Goal: Information Seeking & Learning: Learn about a topic

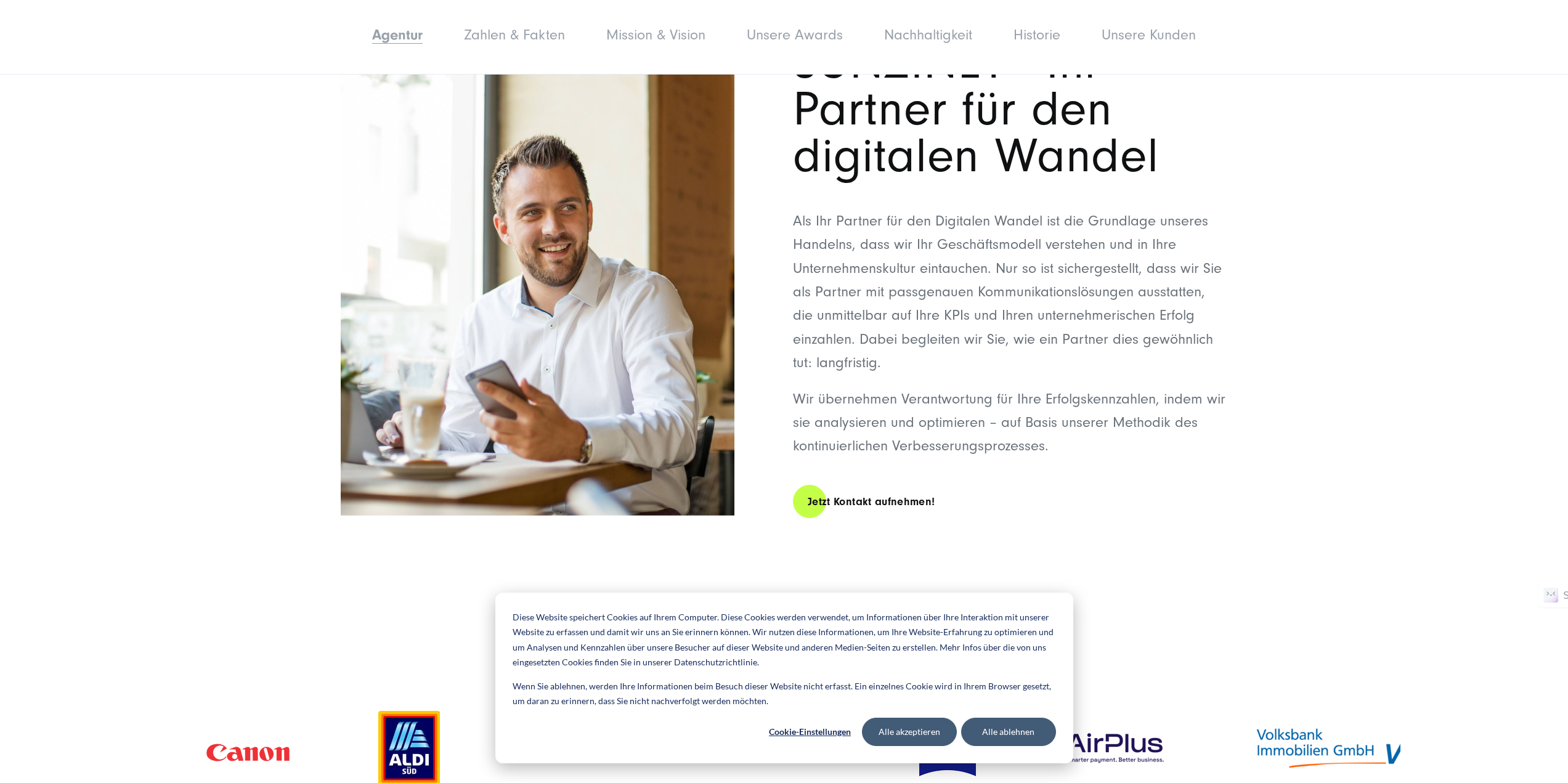
scroll to position [493, 0]
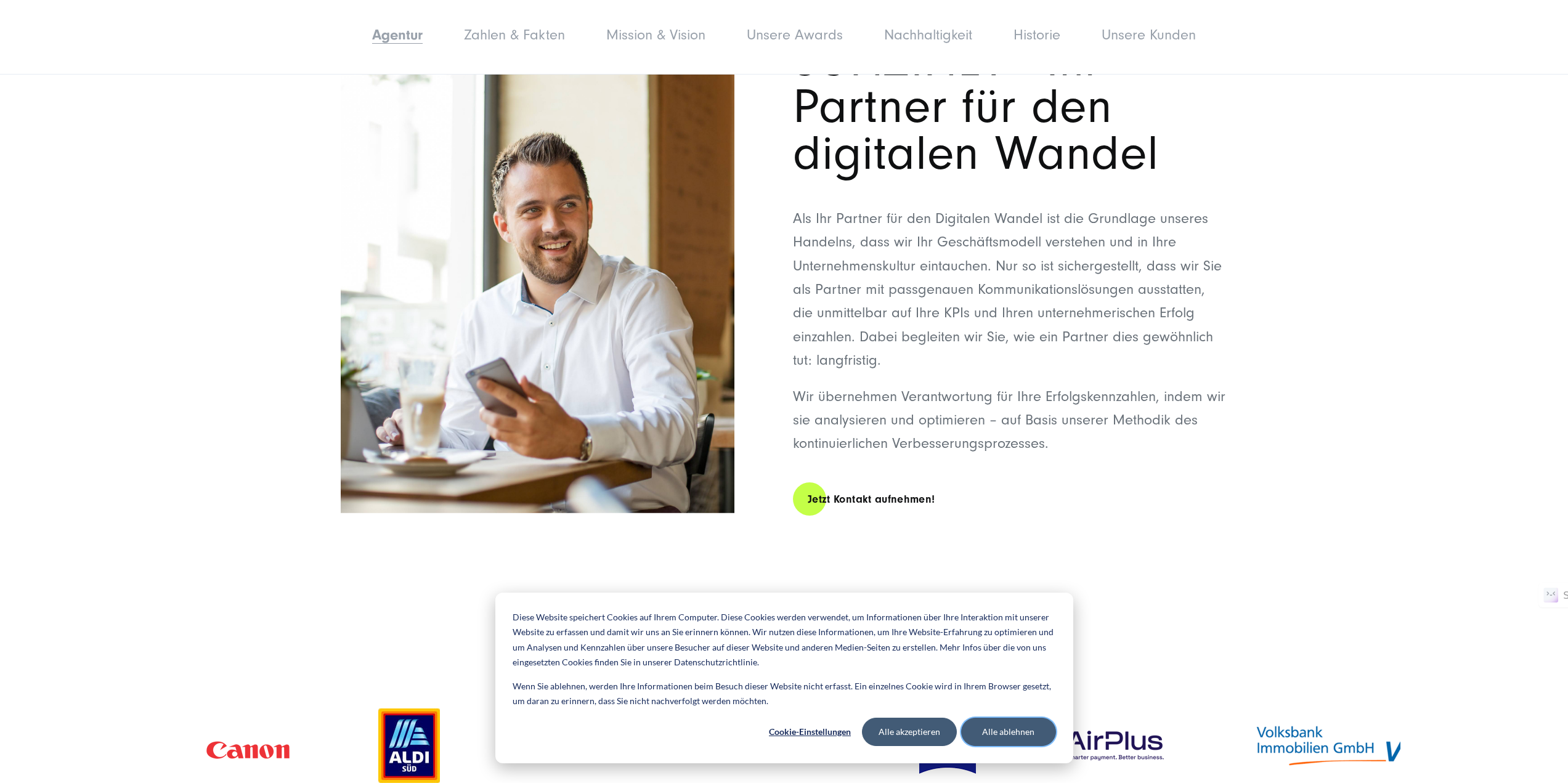
click at [1014, 735] on button "Alle ablehnen" at bounding box center [1009, 731] width 95 height 28
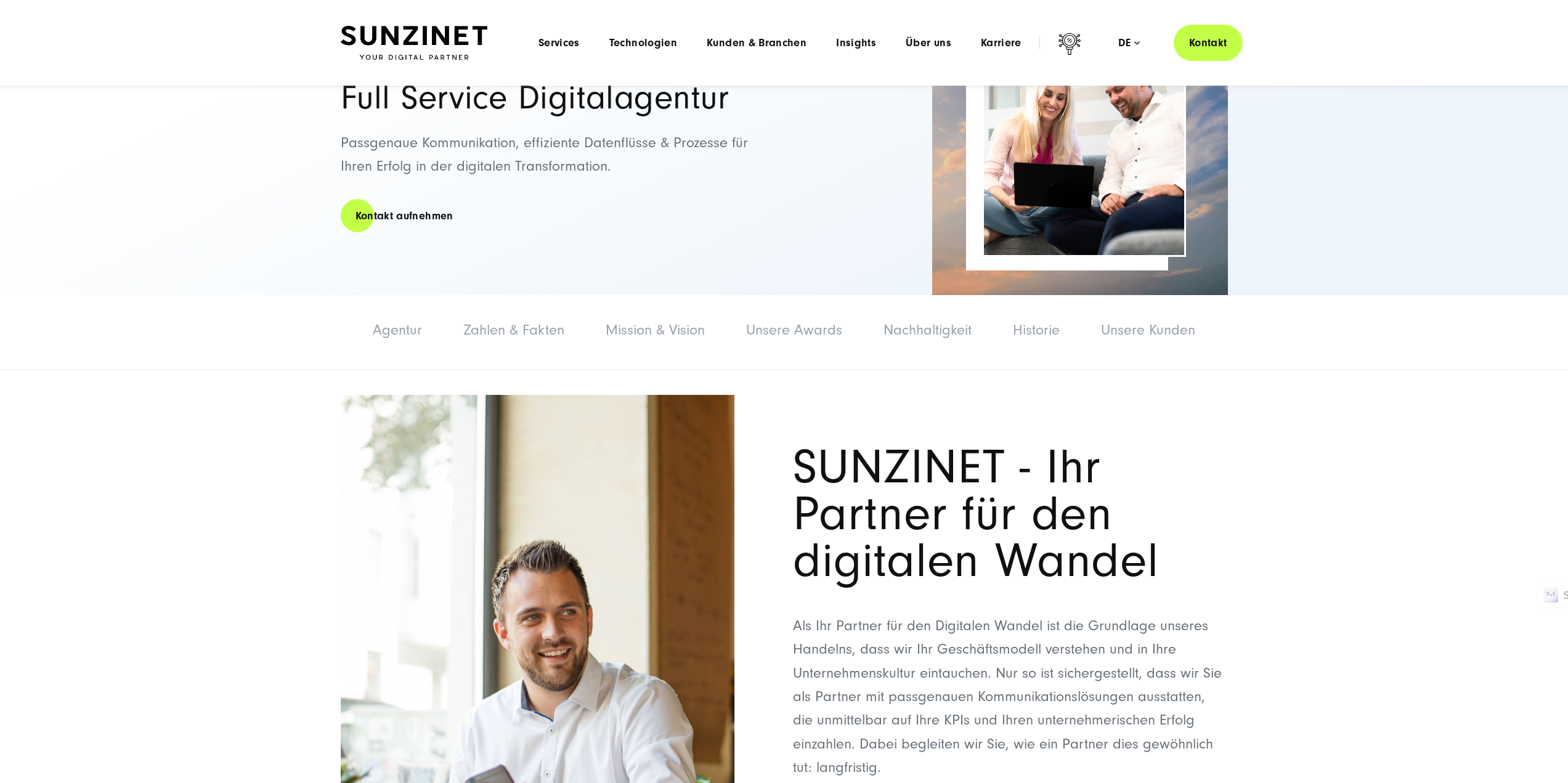
scroll to position [0, 0]
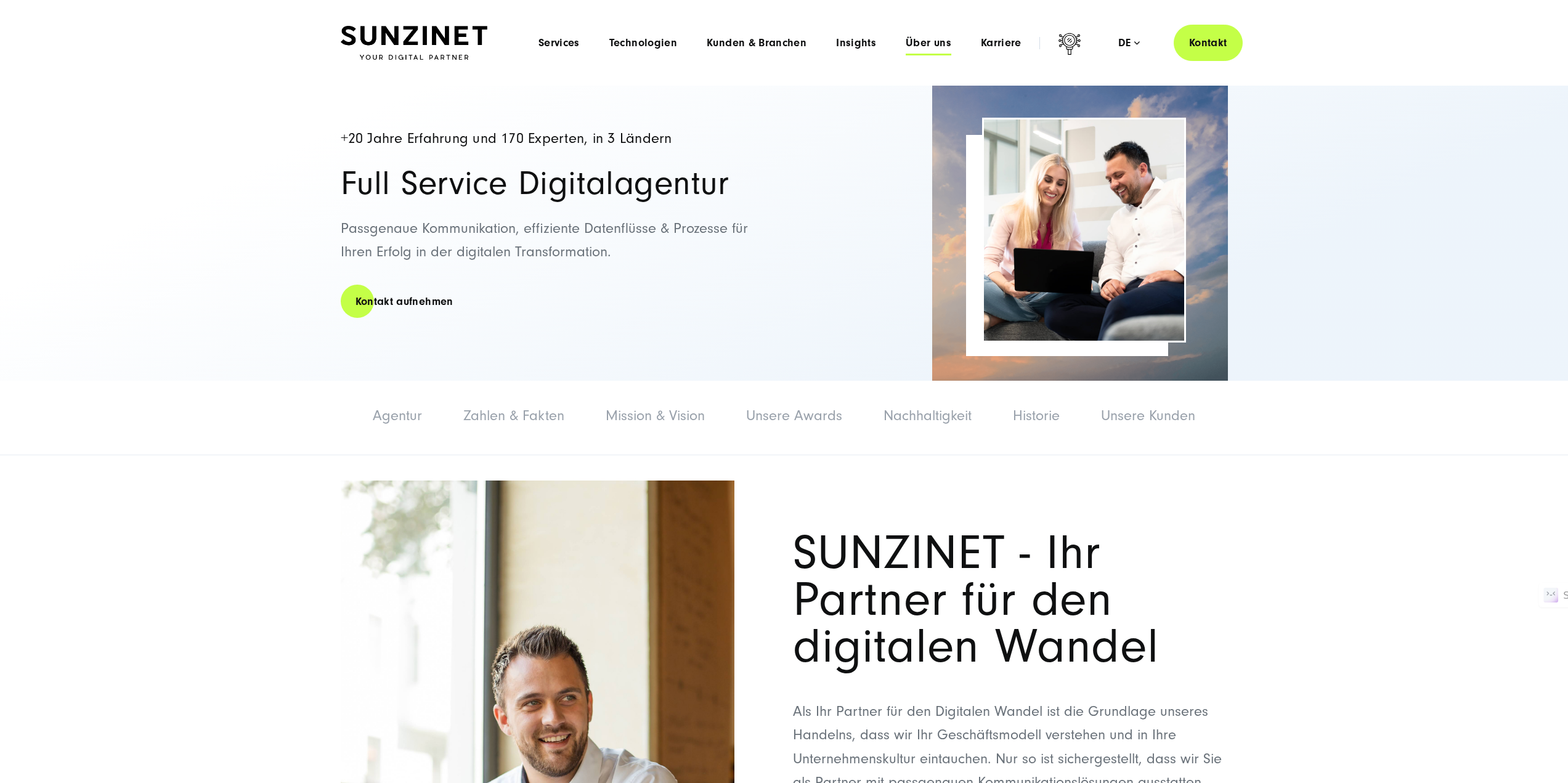
click at [914, 44] on span "Über uns" at bounding box center [928, 42] width 45 height 12
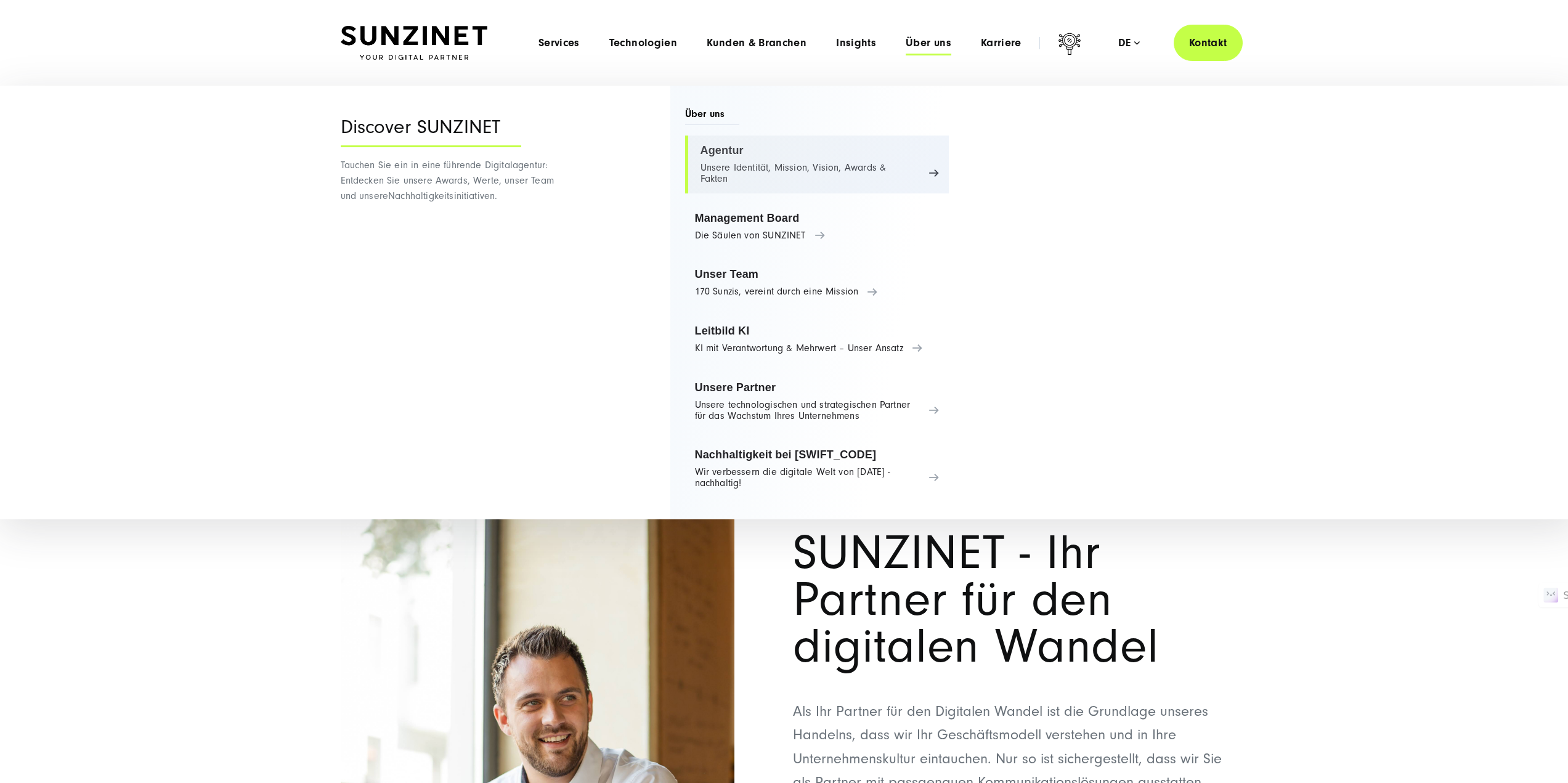
click at [894, 162] on link "Agentur Unsere Identität, Mission, Vision, Awards & Fakten" at bounding box center [817, 165] width 265 height 58
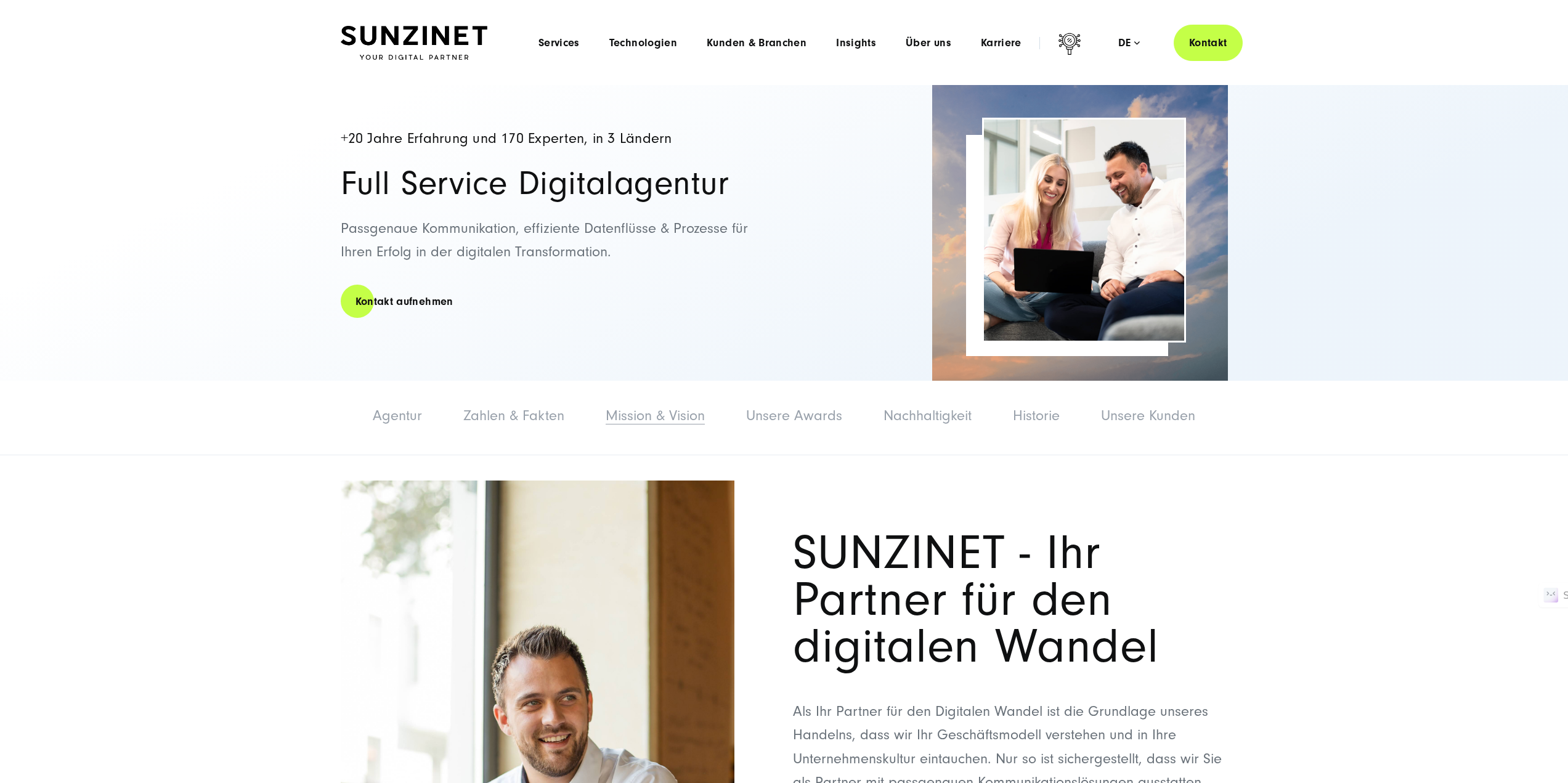
click at [622, 418] on link "Mission & Vision" at bounding box center [655, 415] width 99 height 17
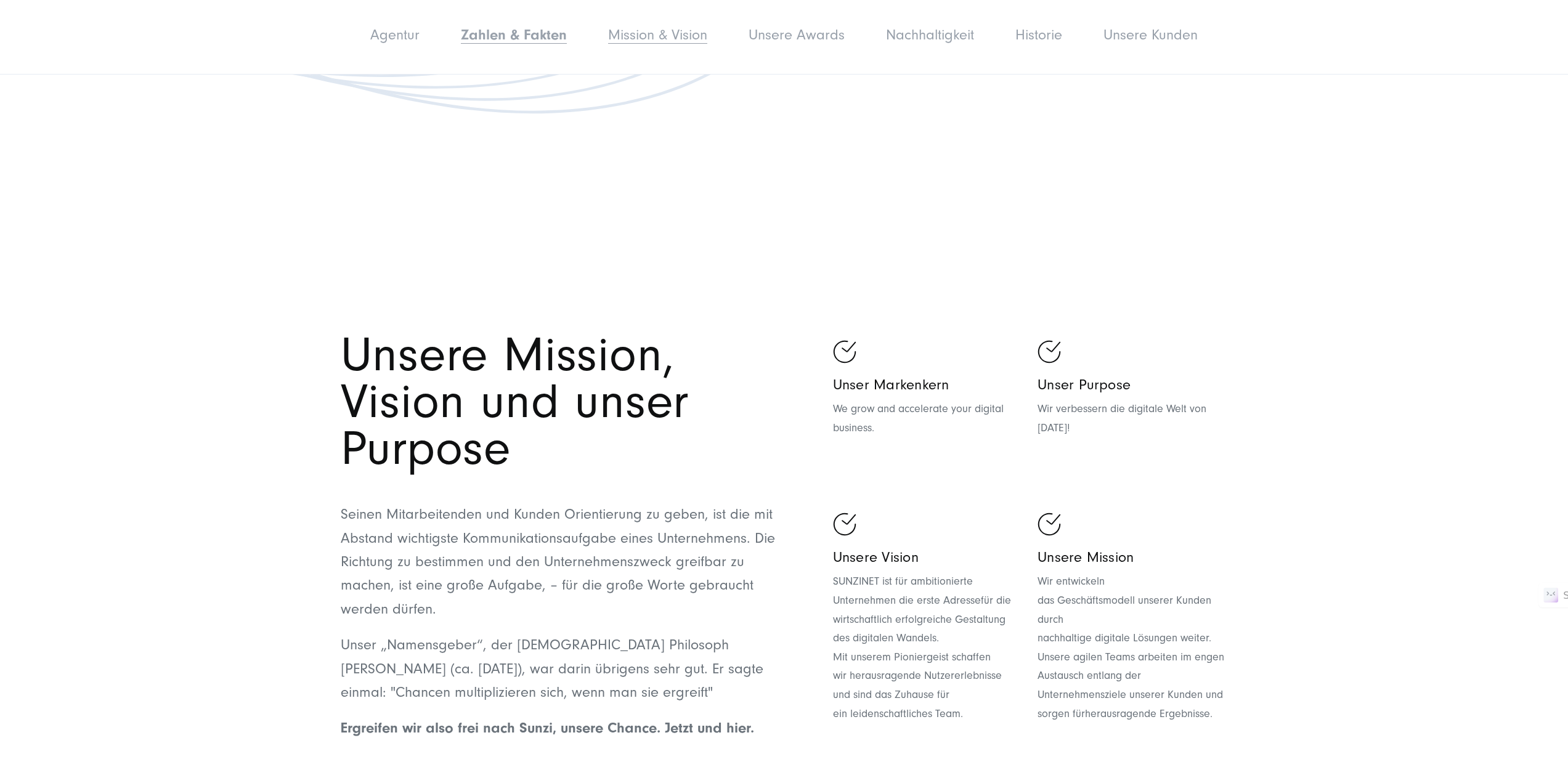
scroll to position [3123, 0]
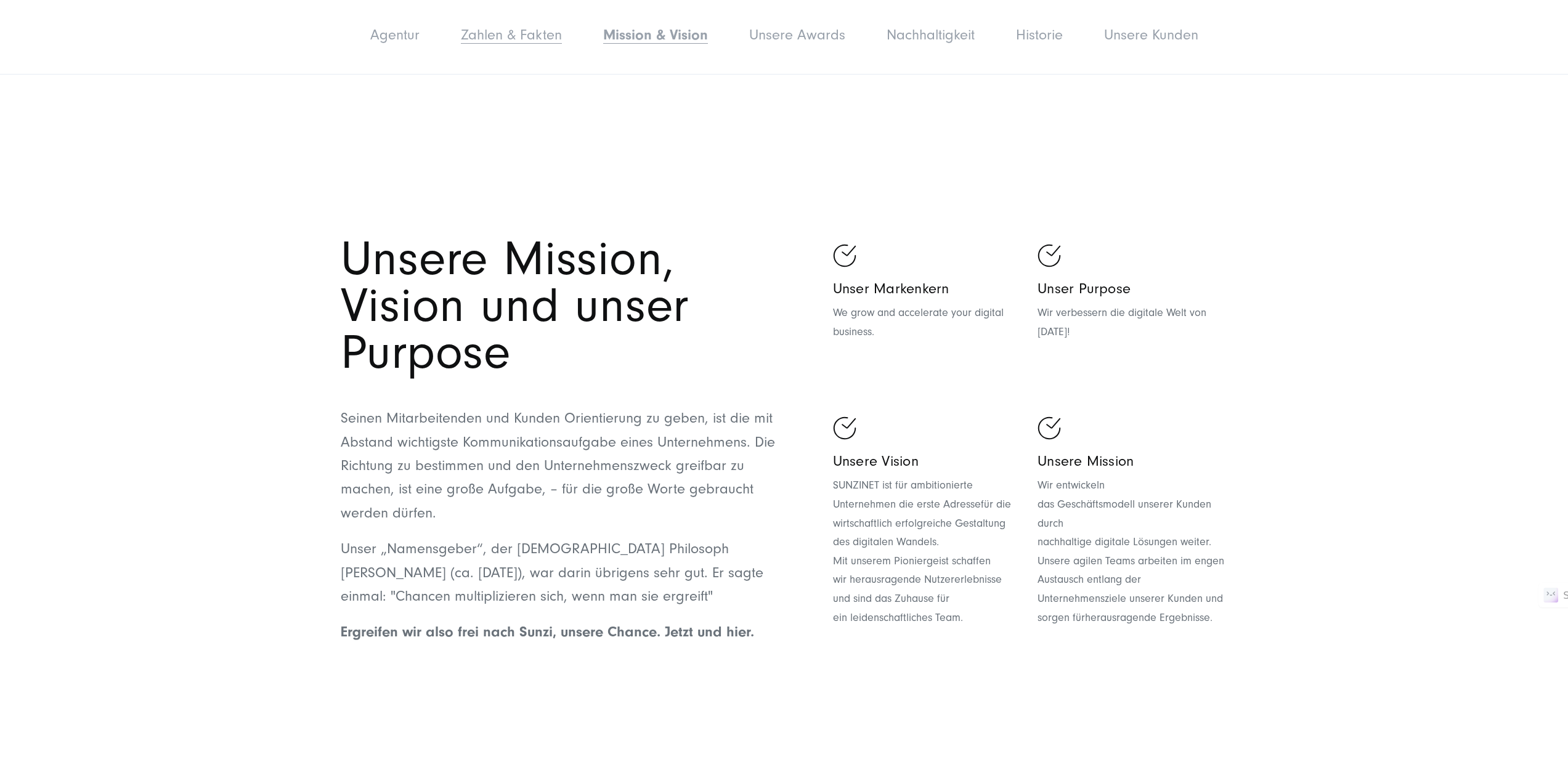
click at [510, 37] on link "Zahlen & Fakten" at bounding box center [511, 35] width 101 height 17
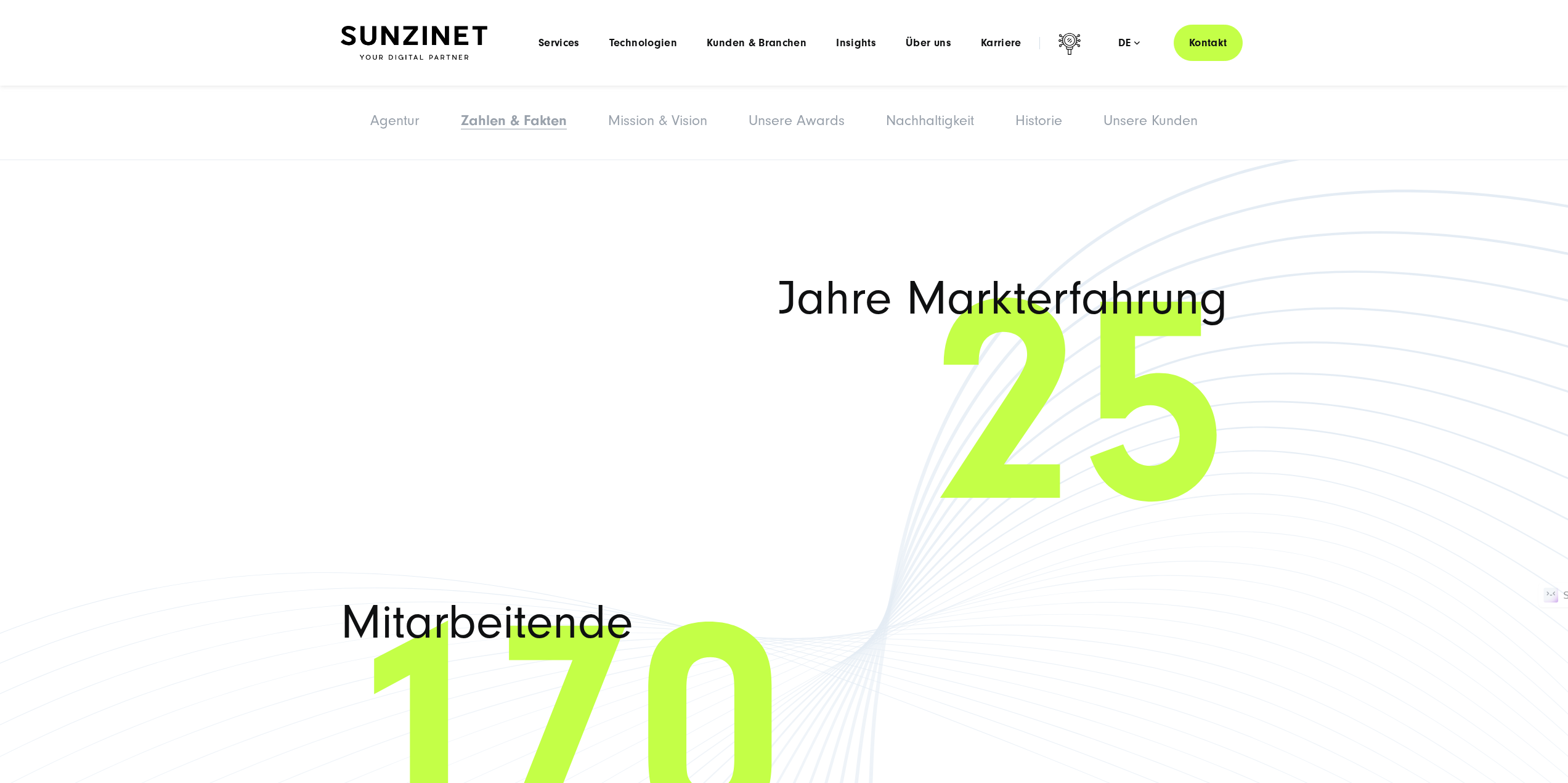
scroll to position [1854, 0]
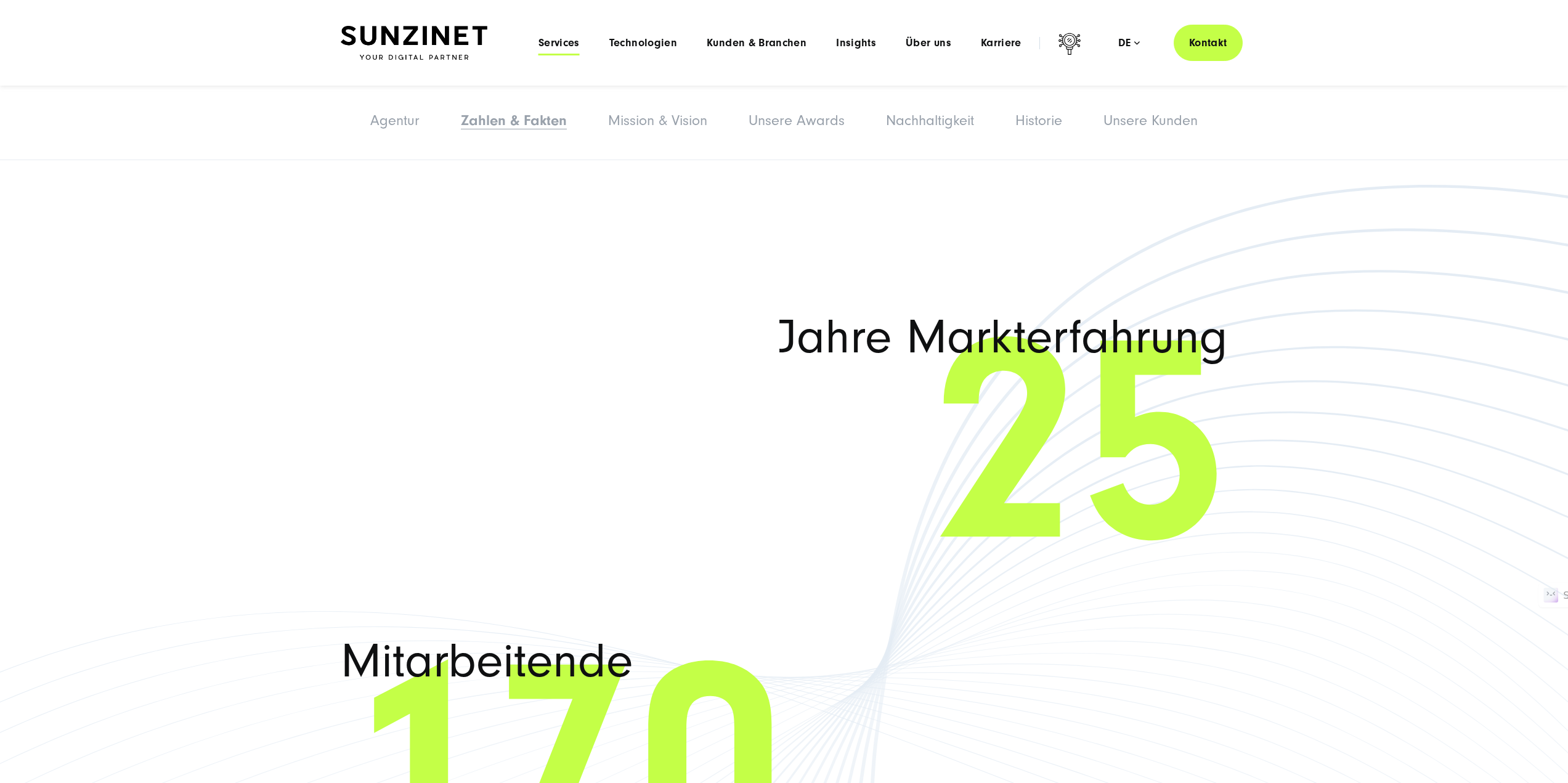
click at [561, 42] on span "Services" at bounding box center [559, 42] width 41 height 12
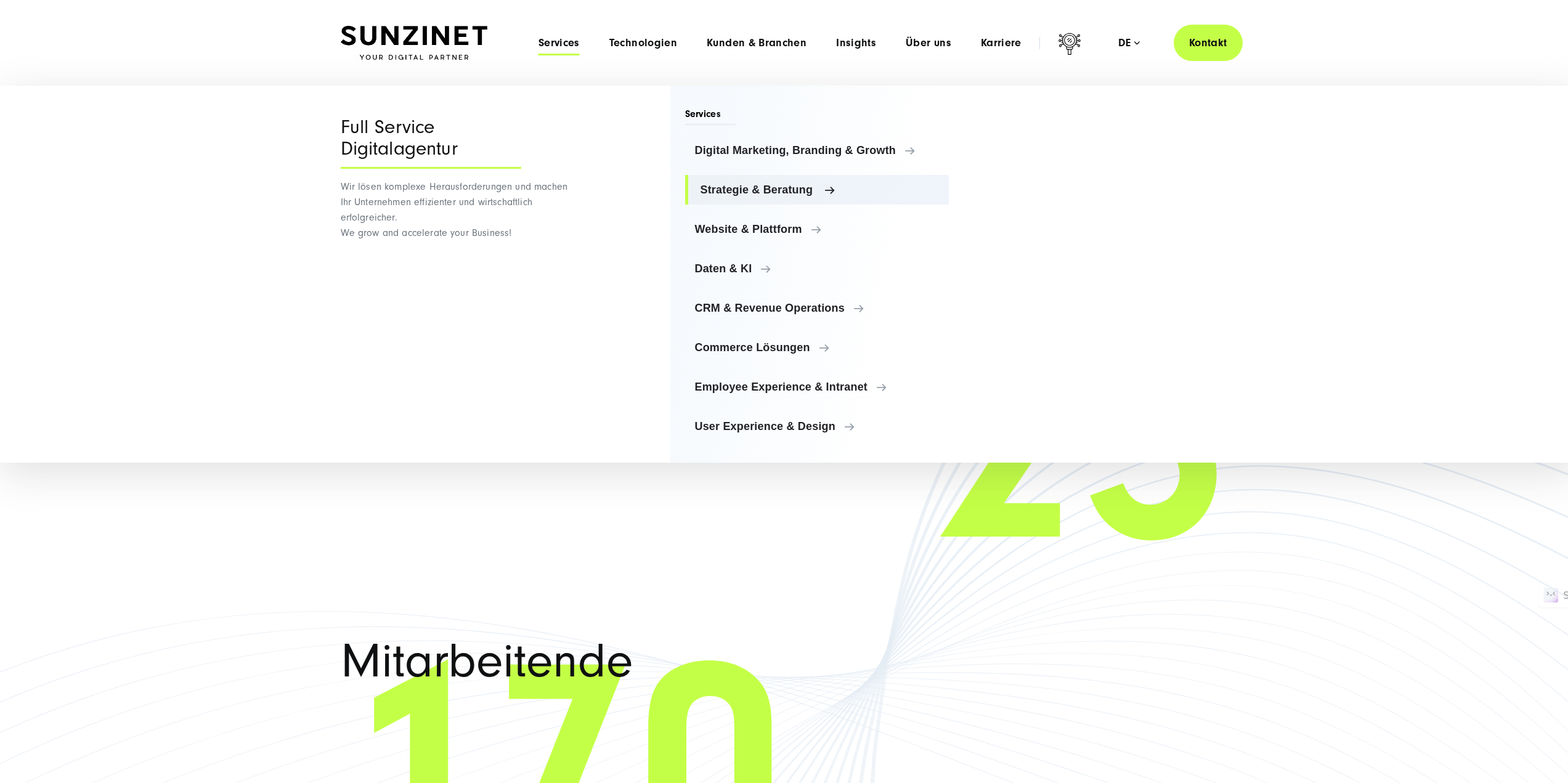
click at [751, 188] on span "Strategie & Beratung" at bounding box center [820, 189] width 239 height 12
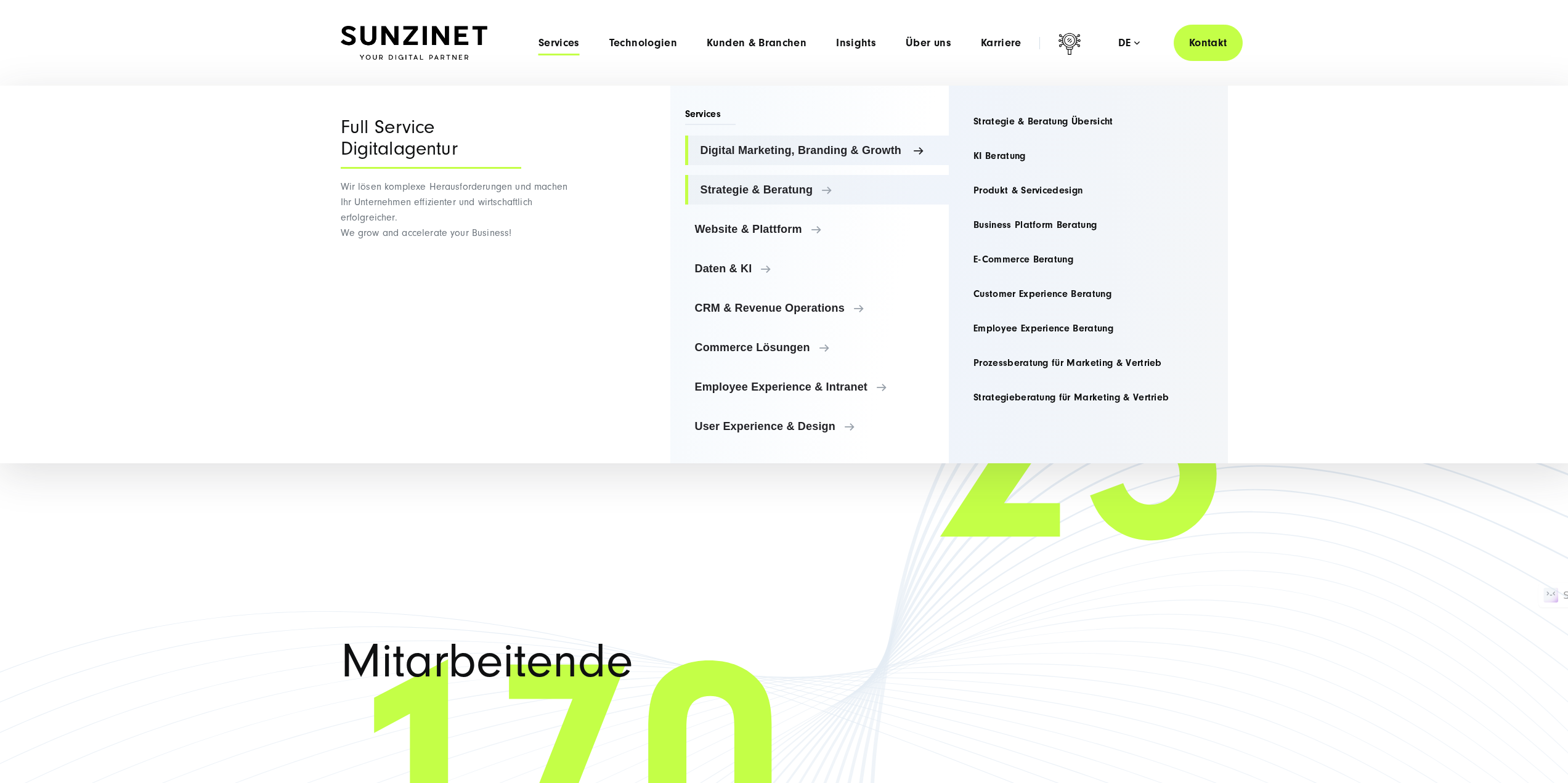
click at [758, 152] on span "Digital Marketing, Branding & Growth" at bounding box center [820, 150] width 239 height 12
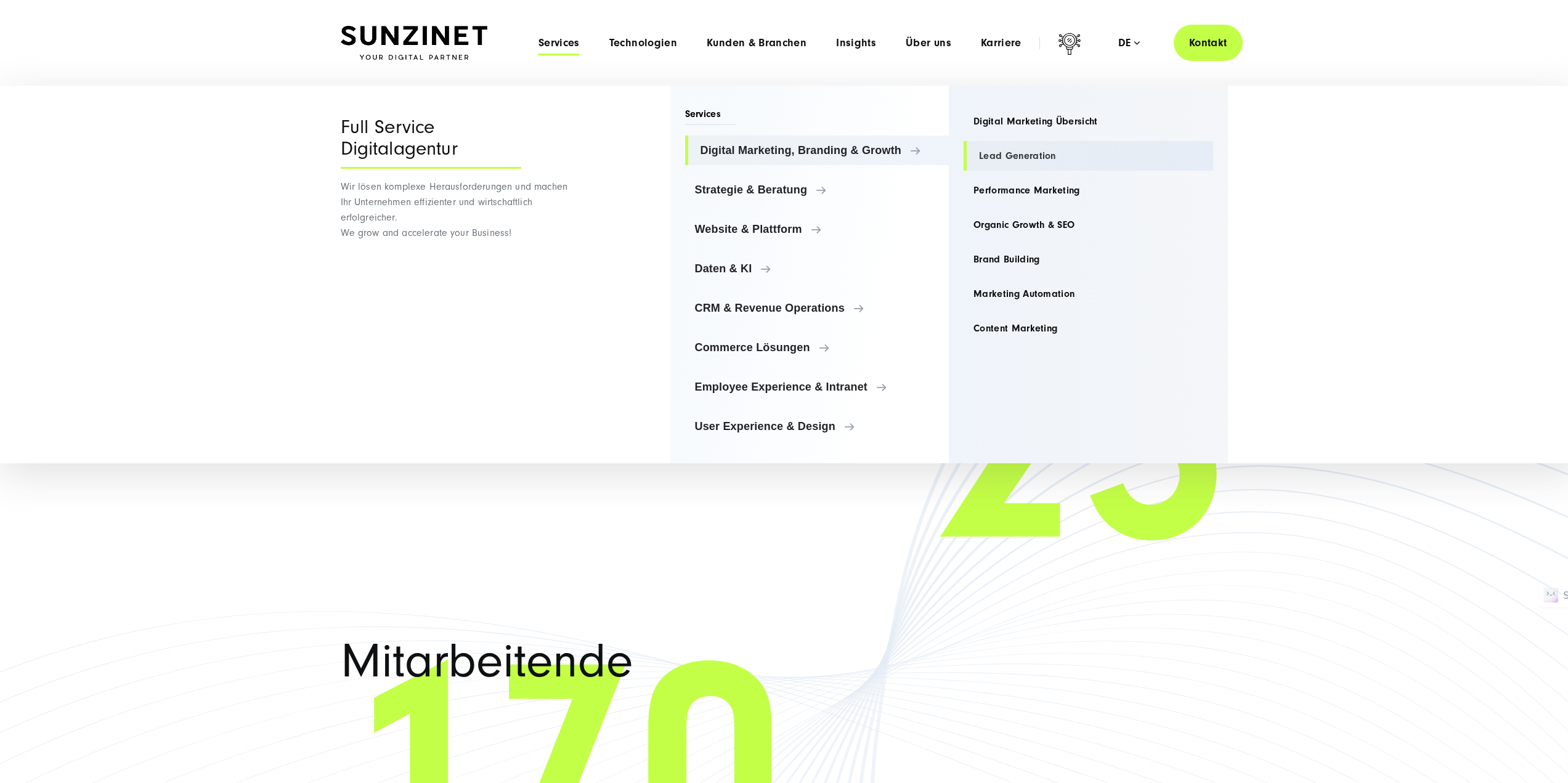
click at [1035, 153] on link "Lead Generation" at bounding box center [1088, 155] width 249 height 29
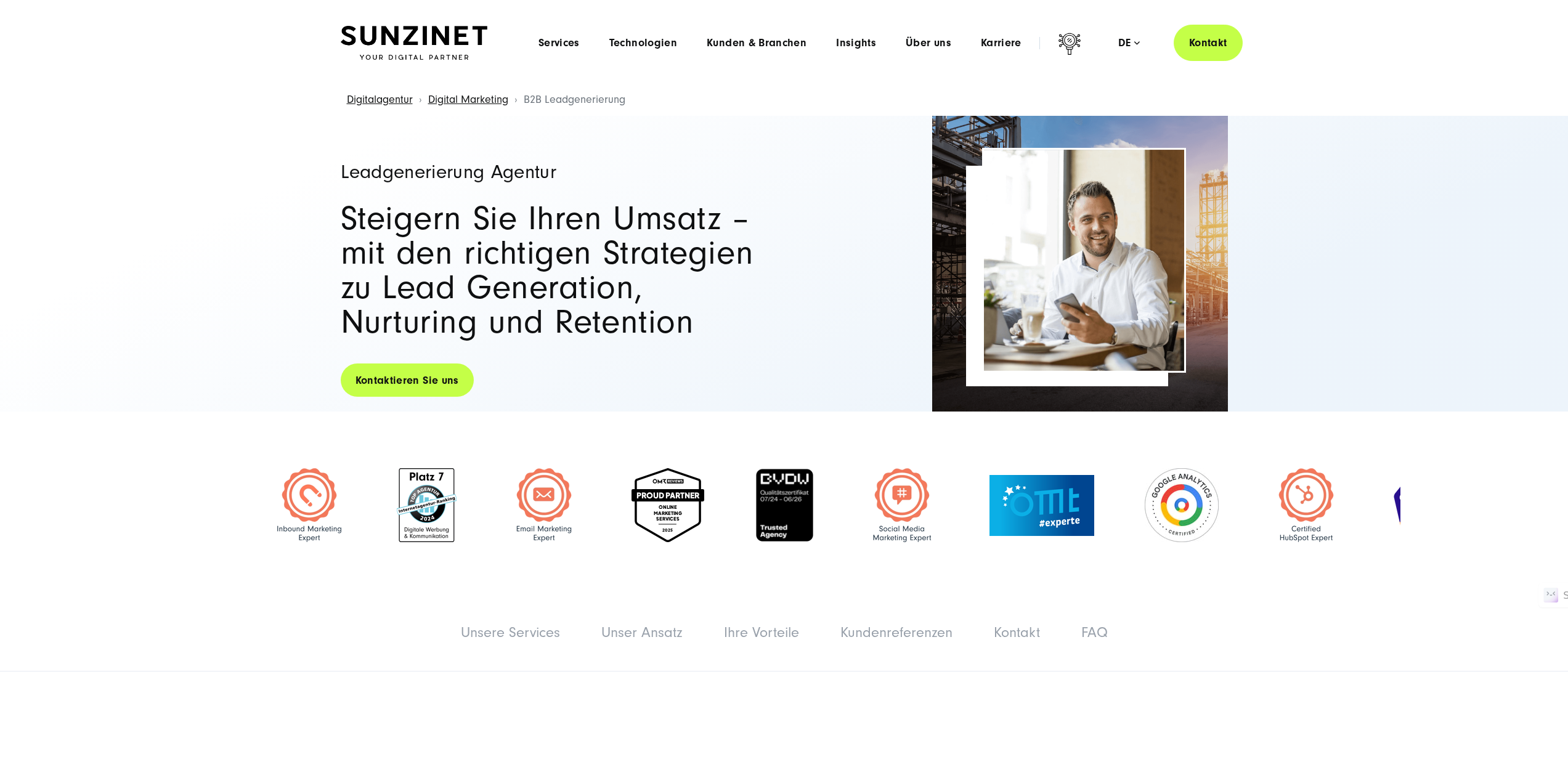
click at [412, 382] on link "Kontaktieren Sie uns" at bounding box center [407, 380] width 133 height 35
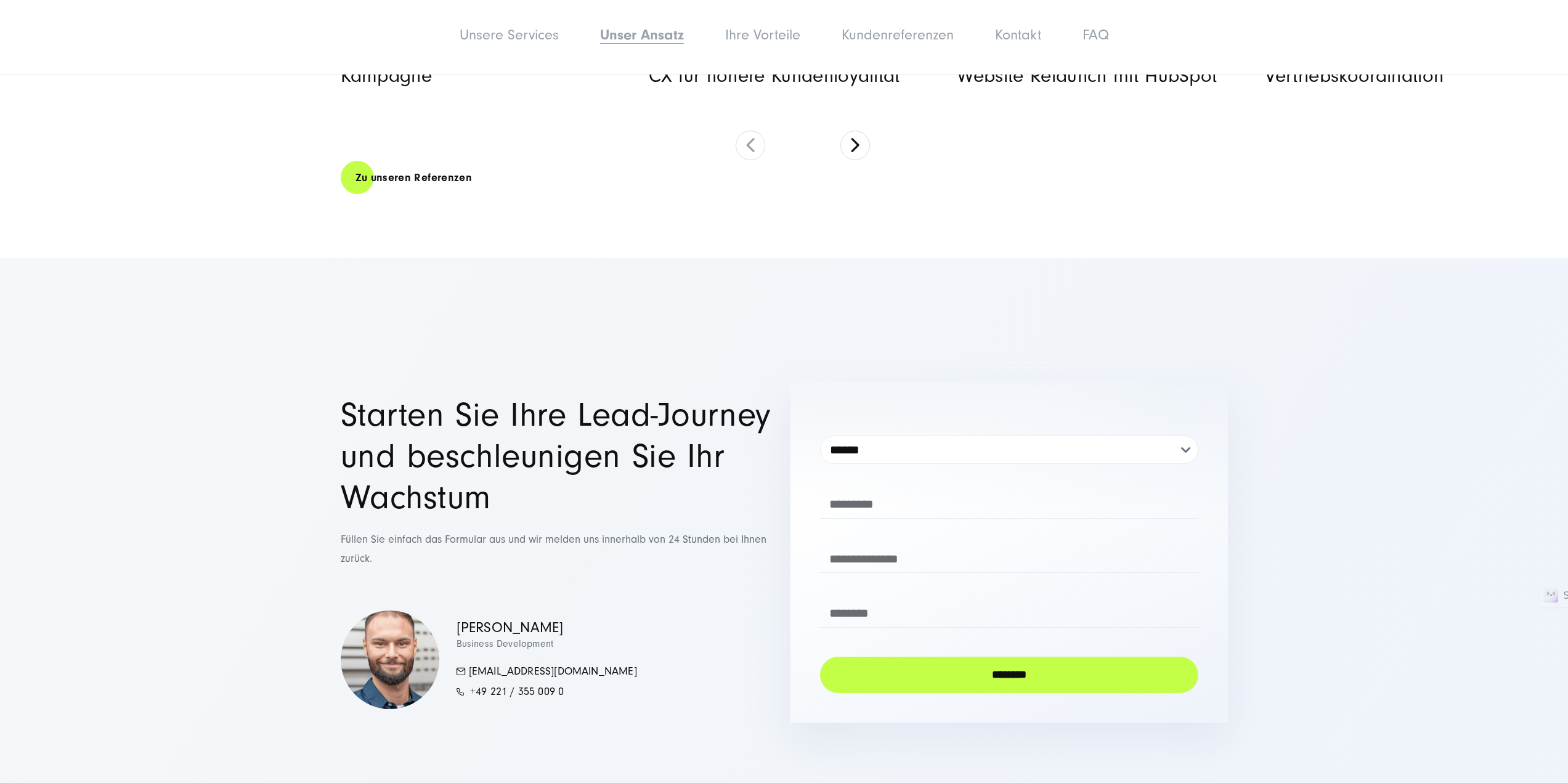
scroll to position [5336, 0]
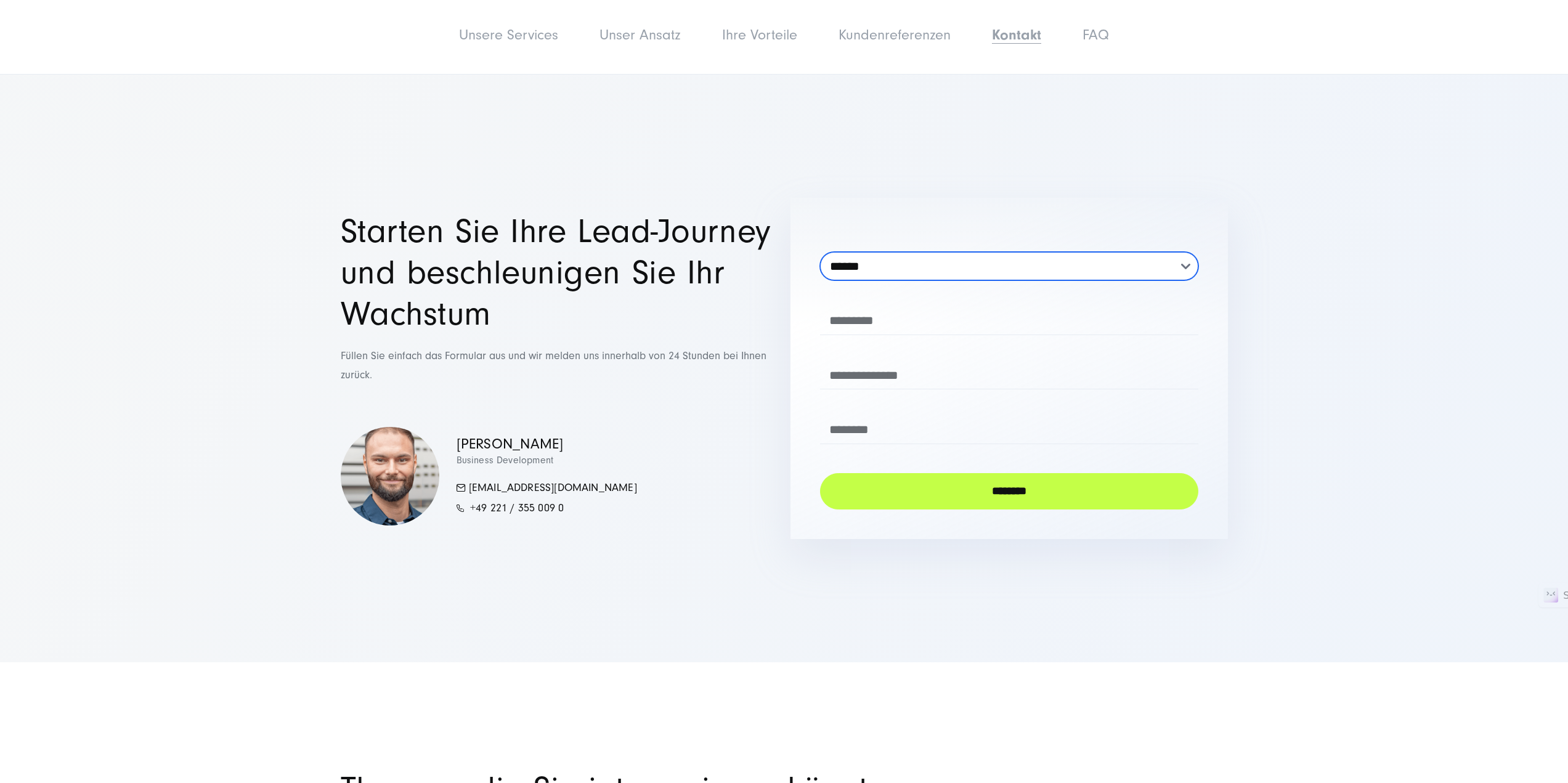
click at [895, 266] on select "**********" at bounding box center [1009, 266] width 378 height 28
